Goal: Information Seeking & Learning: Learn about a topic

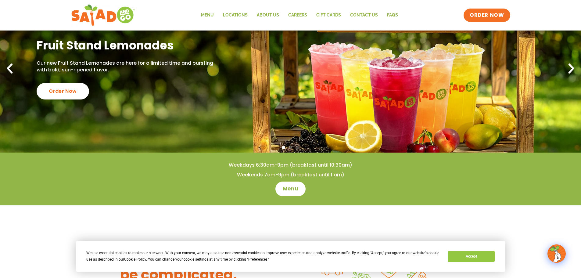
scroll to position [61, 0]
click at [289, 185] on span "Menu" at bounding box center [290, 188] width 17 height 8
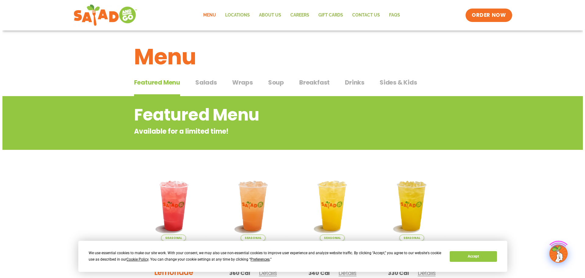
scroll to position [91, 0]
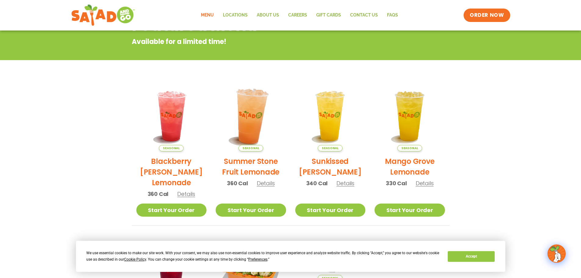
click at [246, 116] on img at bounding box center [250, 116] width 83 height 83
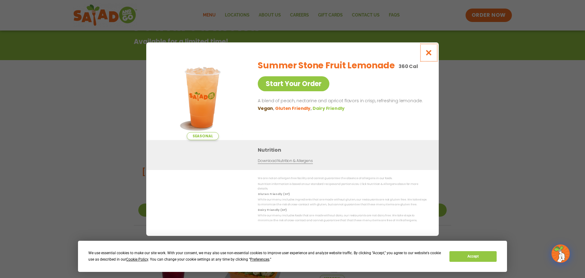
click at [428, 54] on icon "Close modal" at bounding box center [429, 52] width 8 height 6
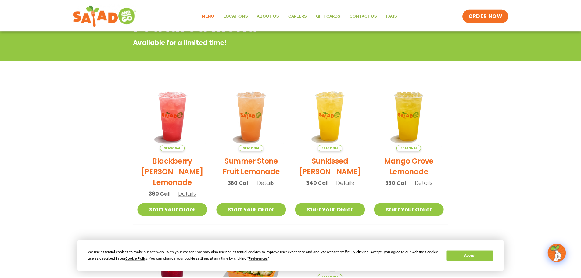
scroll to position [98, 0]
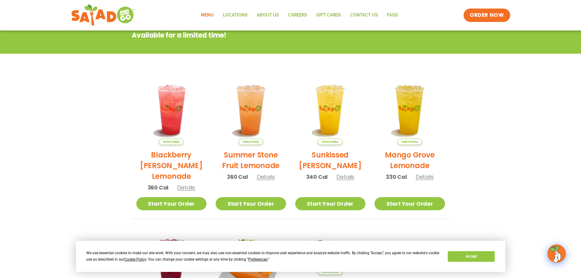
click at [343, 177] on span "Details" at bounding box center [345, 177] width 18 height 8
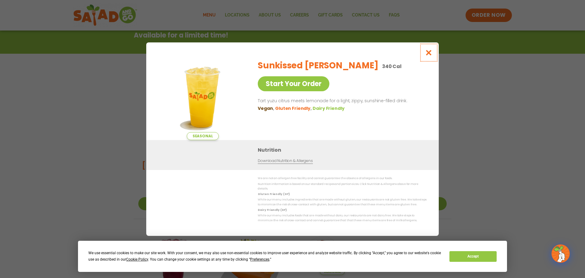
click at [428, 54] on icon "Close modal" at bounding box center [429, 52] width 8 height 6
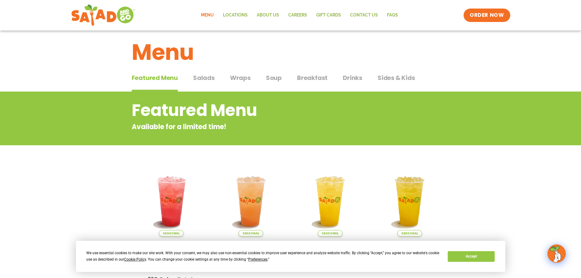
scroll to position [0, 0]
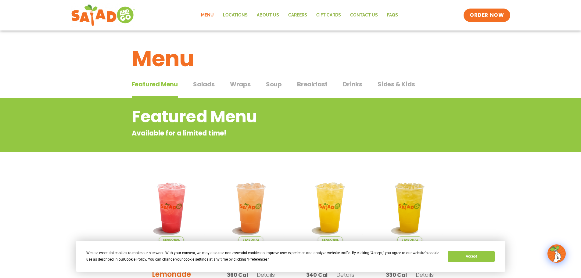
click at [204, 85] on span "Salads" at bounding box center [204, 84] width 22 height 9
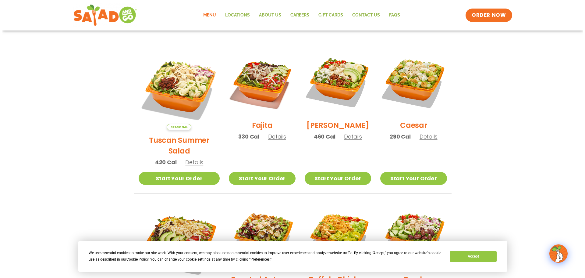
scroll to position [152, 0]
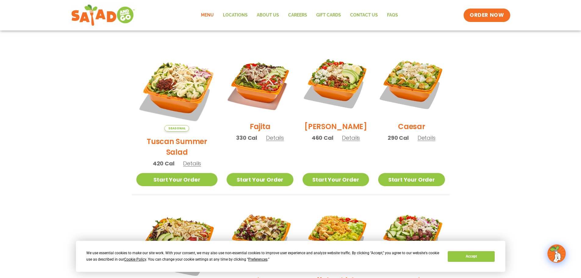
click at [345, 140] on span "Details" at bounding box center [351, 138] width 18 height 8
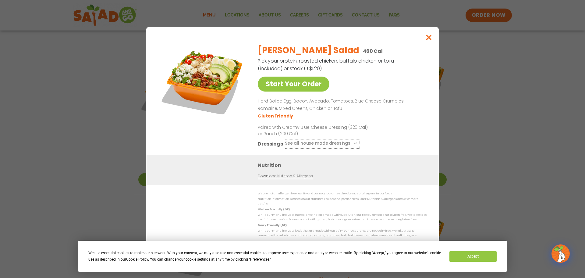
click at [328, 144] on button "See all house made dressings" at bounding box center [322, 144] width 74 height 8
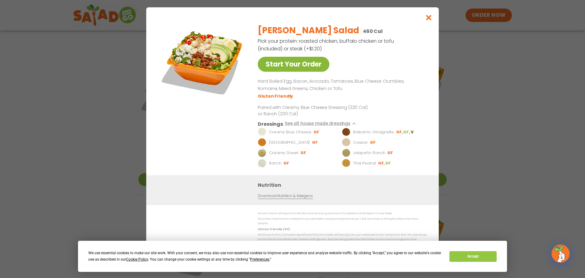
click at [311, 64] on link "Start Your Order" at bounding box center [294, 64] width 72 height 15
